Goal: Transaction & Acquisition: Purchase product/service

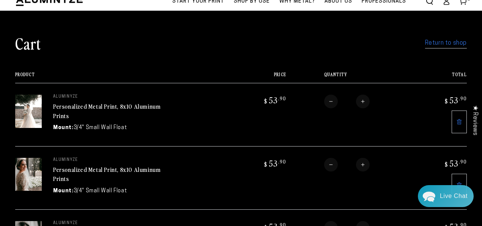
scroll to position [40, 0]
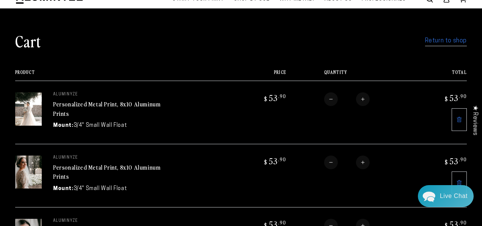
click at [35, 106] on img at bounding box center [28, 109] width 27 height 33
click at [62, 107] on link "Personalized Metal Print, 8x10 Aluminum Prints" at bounding box center [106, 109] width 107 height 18
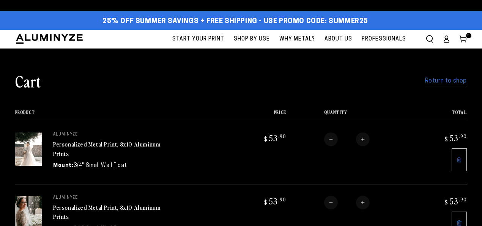
scroll to position [58, 0]
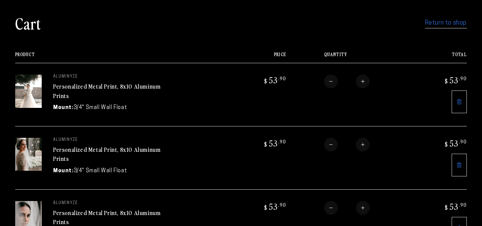
click at [60, 91] on link "Personalized Metal Print, 8x10 Aluminum Prints" at bounding box center [106, 91] width 107 height 18
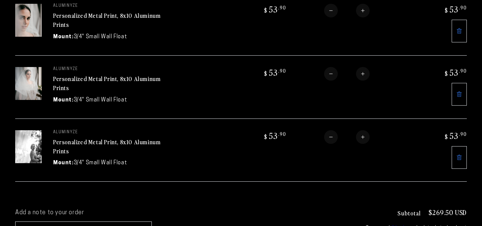
scroll to position [245, 0]
click at [30, 150] on img at bounding box center [28, 147] width 27 height 33
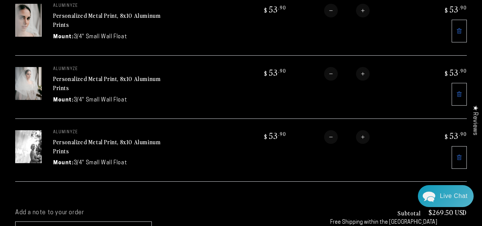
scroll to position [0, 0]
click at [94, 142] on link "Personalized Metal Print, 8x10 Aluminum Prints" at bounding box center [106, 147] width 107 height 18
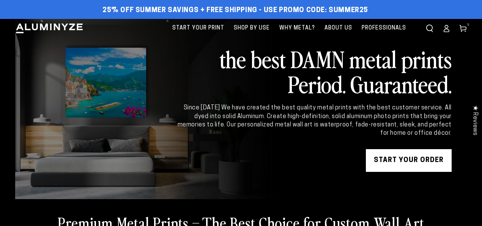
click at [461, 30] on icon at bounding box center [463, 29] width 8 height 8
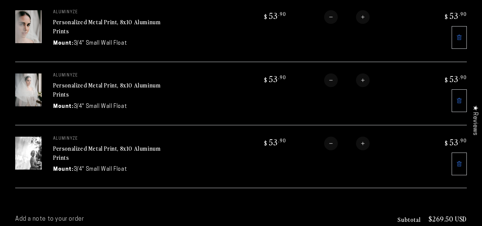
scroll to position [238, 0]
click at [77, 150] on link "Personalized Metal Print, 8x10 Aluminum Prints" at bounding box center [106, 153] width 107 height 18
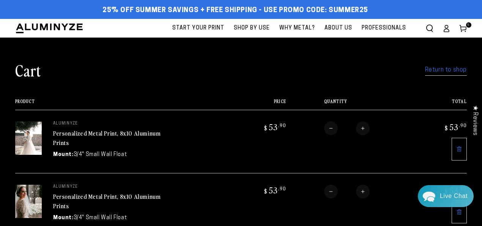
click at [448, 29] on icon at bounding box center [446, 30] width 5 height 3
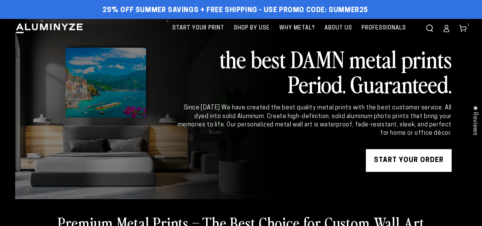
click at [467, 27] on span "2" at bounding box center [468, 24] width 2 height 5
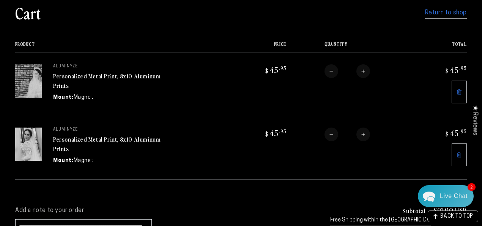
scroll to position [57, 0]
click at [68, 141] on link "Personalized Metal Print, 8x10 Aluminum Prints" at bounding box center [106, 144] width 107 height 18
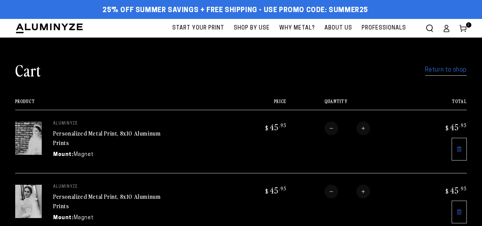
scroll to position [58, 0]
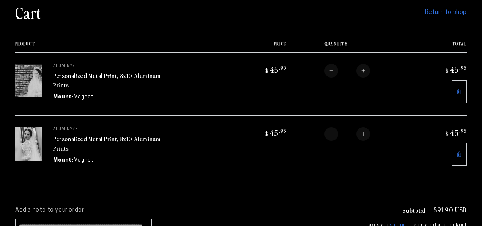
click at [89, 77] on link "Personalized Metal Print, 8x10 Aluminum Prints" at bounding box center [106, 80] width 107 height 18
click at [459, 92] on icon at bounding box center [459, 92] width 2 height 3
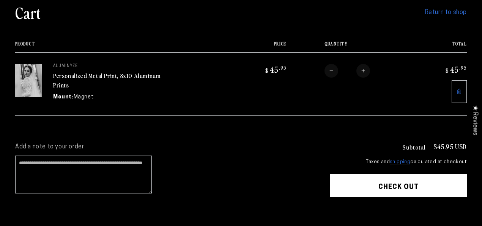
click at [460, 94] on icon at bounding box center [459, 92] width 6 height 6
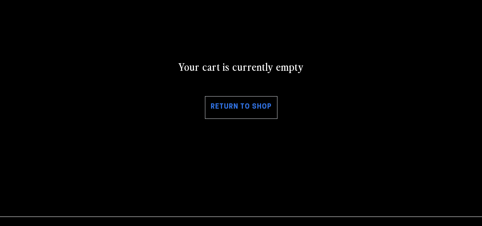
scroll to position [58, 0]
click at [259, 101] on link "Return to shop" at bounding box center [241, 107] width 72 height 23
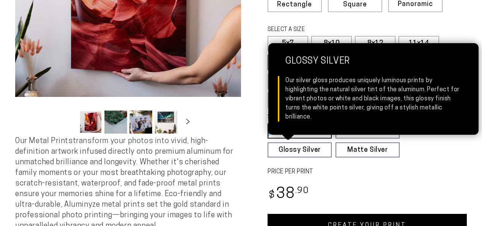
scroll to position [170, 0]
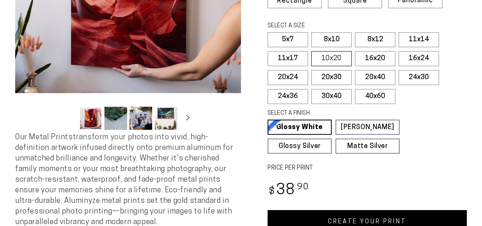
select select "**********"
click at [336, 37] on label "8x10" at bounding box center [331, 39] width 41 height 15
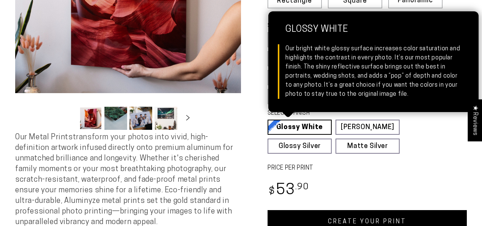
click at [301, 128] on link "Glossy White Glossy White Our bright white glossy surface increases color satur…" at bounding box center [299, 127] width 64 height 15
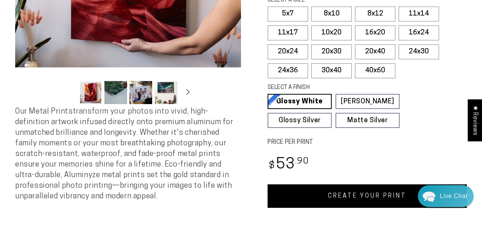
scroll to position [204, 0]
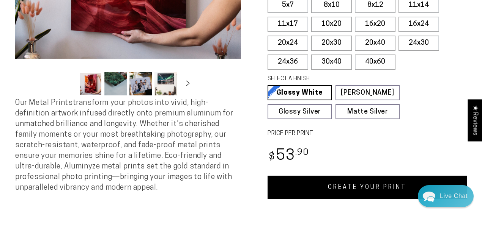
click at [364, 188] on link "CREATE YOUR PRINT" at bounding box center [366, 188] width 199 height 24
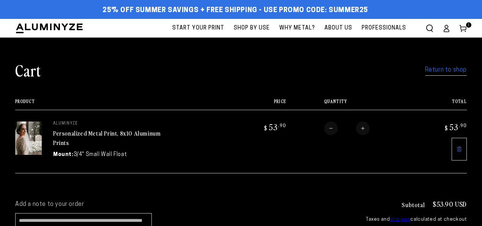
click at [434, 71] on link "Return to shop" at bounding box center [446, 70] width 42 height 11
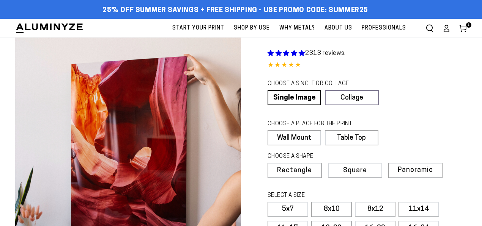
select select "**********"
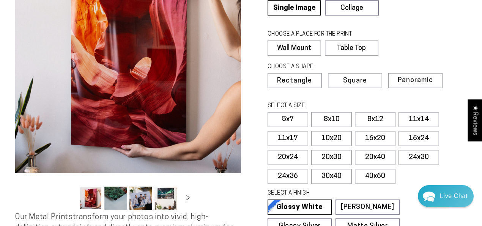
scroll to position [96, 0]
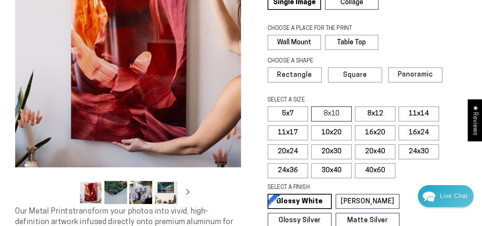
click at [327, 110] on label "8x10" at bounding box center [331, 114] width 41 height 15
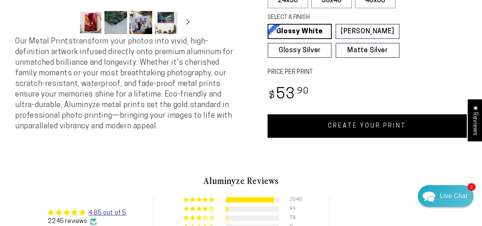
scroll to position [280, 0]
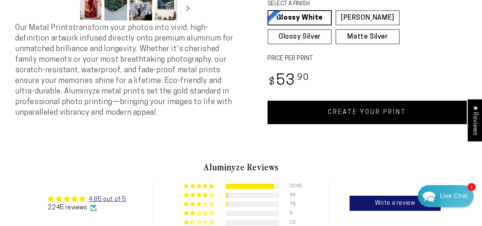
click at [350, 115] on link "CREATE YOUR PRINT" at bounding box center [366, 113] width 199 height 24
